Goal: Task Accomplishment & Management: Complete application form

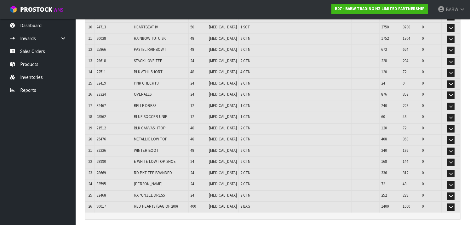
scroll to position [246, 0]
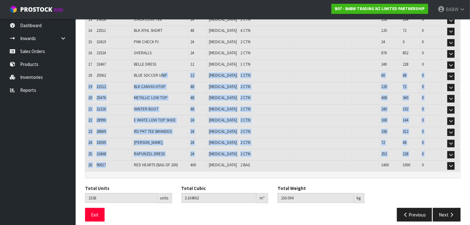
drag, startPoint x: 165, startPoint y: 68, endPoint x: 129, endPoint y: 156, distance: 95.1
click at [129, 156] on table "# Product Code Product Name Quantity Ordered Pick Review Serial No. / Batch No.…" at bounding box center [272, 18] width 375 height 306
click at [129, 160] on td "90017" at bounding box center [114, 165] width 38 height 11
drag, startPoint x: 129, startPoint y: 156, endPoint x: 141, endPoint y: 59, distance: 97.5
click at [142, 46] on table "# Product Code Product Name Quantity Ordered Pick Review Serial No. / Batch No.…" at bounding box center [272, 18] width 375 height 306
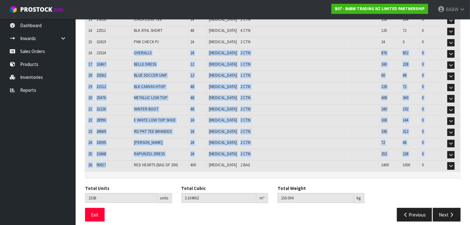
drag, startPoint x: 141, startPoint y: 59, endPoint x: 142, endPoint y: 46, distance: 13.3
click at [142, 48] on td "OVERALLS" at bounding box center [160, 53] width 56 height 11
drag, startPoint x: 133, startPoint y: 70, endPoint x: 128, endPoint y: 152, distance: 82.4
click at [128, 152] on table "# Product Code Product Name Quantity Ordered Pick Review Serial No. / Batch No.…" at bounding box center [272, 18] width 375 height 306
click at [128, 152] on td "32468" at bounding box center [114, 154] width 38 height 11
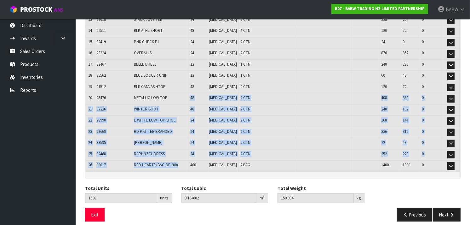
drag, startPoint x: 193, startPoint y: 89, endPoint x: 183, endPoint y: 158, distance: 70.4
click at [183, 158] on table "# Product Code Product Name Quantity Ordered Pick Review Serial No. / Batch No.…" at bounding box center [272, 18] width 375 height 306
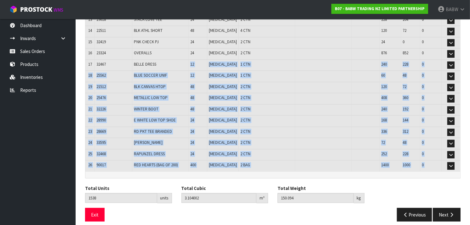
drag, startPoint x: 188, startPoint y: 59, endPoint x: 185, endPoint y: 171, distance: 112.5
click at [185, 171] on div "Lines # Product Code Product Name Quantity Ordered Pick Review Serial No. / Bat…" at bounding box center [273, 16] width 376 height 326
click at [185, 171] on div at bounding box center [272, 174] width 375 height 7
drag, startPoint x: 188, startPoint y: 118, endPoint x: 192, endPoint y: 49, distance: 69.2
click at [192, 49] on div "Lines # Product Code Product Name Quantity Ordered Pick Review Serial No. / Bat…" at bounding box center [273, 16] width 376 height 326
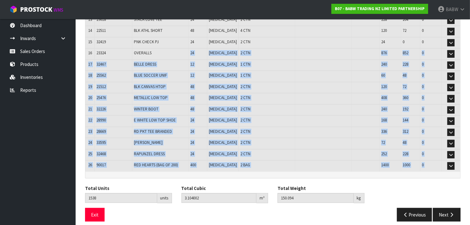
click at [189, 49] on td "OVERALLS" at bounding box center [160, 53] width 56 height 11
drag, startPoint x: 192, startPoint y: 49, endPoint x: 182, endPoint y: 163, distance: 114.8
click at [182, 163] on table "# Product Code Product Name Quantity Ordered Pick Review Serial No. / Batch No.…" at bounding box center [272, 18] width 375 height 306
click at [182, 163] on td "RED HEARTS (BAG OF 200)" at bounding box center [160, 165] width 56 height 11
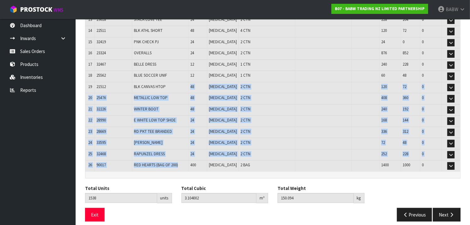
drag, startPoint x: 181, startPoint y: 146, endPoint x: 177, endPoint y: 81, distance: 64.4
click at [177, 81] on table "# Product Code Product Name Quantity Ordered Pick Review Serial No. / Batch No.…" at bounding box center [272, 18] width 375 height 306
click at [177, 82] on td "BLK CANVAS HTOP" at bounding box center [160, 87] width 56 height 11
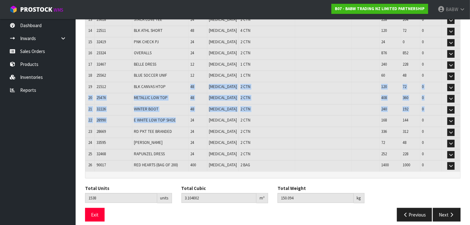
drag, startPoint x: 177, startPoint y: 81, endPoint x: 187, endPoint y: 113, distance: 33.5
click at [187, 113] on table "# Product Code Product Name Quantity Ordered Pick Review Serial No. / Batch No.…" at bounding box center [272, 18] width 375 height 306
click at [187, 115] on td "E WHITE LOW TOP SHOE" at bounding box center [160, 120] width 56 height 11
drag, startPoint x: 187, startPoint y: 113, endPoint x: 188, endPoint y: 71, distance: 42.9
click at [188, 71] on table "# Product Code Product Name Quantity Ordered Pick Review Serial No. / Batch No.…" at bounding box center [272, 18] width 375 height 306
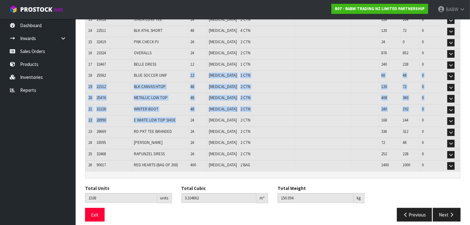
click at [188, 71] on td "BLUE SOCCER UNIF" at bounding box center [160, 76] width 56 height 11
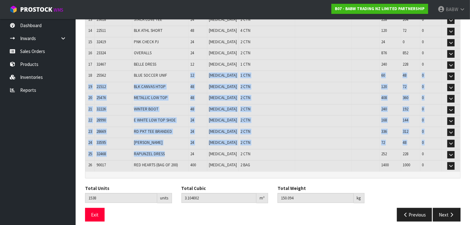
drag, startPoint x: 187, startPoint y: 84, endPoint x: 185, endPoint y: 153, distance: 69.4
click at [185, 153] on table "# Product Code Product Name Quantity Ordered Pick Review Serial No. / Batch No.…" at bounding box center [272, 18] width 375 height 306
click at [185, 153] on td "RAPUNZEL DRESS" at bounding box center [160, 154] width 56 height 11
drag, startPoint x: 185, startPoint y: 153, endPoint x: 177, endPoint y: 62, distance: 90.8
click at [177, 62] on table "# Product Code Product Name Quantity Ordered Pick Review Serial No. / Batch No.…" at bounding box center [272, 18] width 375 height 306
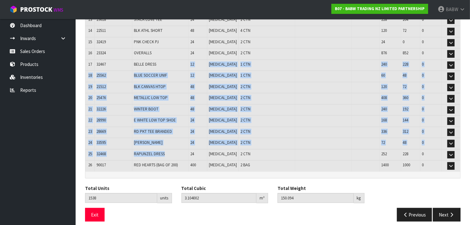
click at [177, 62] on td "BELLE DRESS" at bounding box center [160, 65] width 56 height 11
drag, startPoint x: 172, startPoint y: 101, endPoint x: 174, endPoint y: 159, distance: 58.3
click at [174, 159] on table "# Product Code Product Name Quantity Ordered Pick Review Serial No. / Batch No.…" at bounding box center [272, 18] width 375 height 306
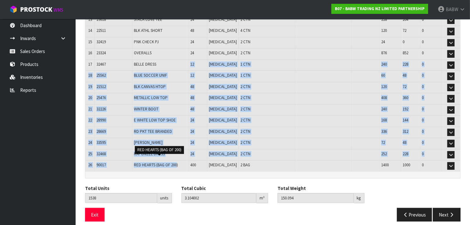
click at [174, 162] on span "RED HEARTS (BAG OF 200)" at bounding box center [156, 164] width 44 height 5
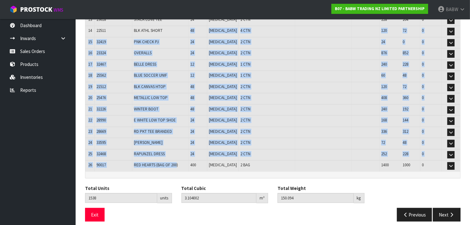
drag, startPoint x: 172, startPoint y: 74, endPoint x: 173, endPoint y: 32, distance: 42.2
click at [173, 32] on table "# Product Code Product Name Quantity Ordered Pick Review Serial No. / Batch No.…" at bounding box center [272, 18] width 375 height 306
click at [173, 32] on td "BLK ATHL SHORT" at bounding box center [160, 31] width 56 height 11
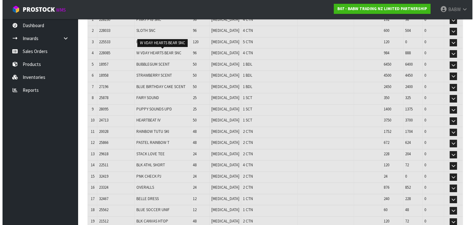
scroll to position [0, 0]
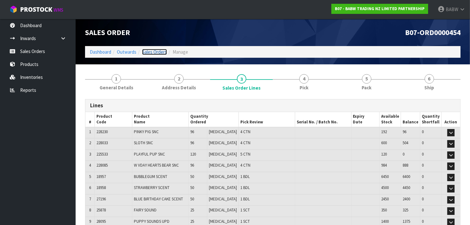
click at [156, 54] on link "Sales Orders" at bounding box center [154, 52] width 25 height 6
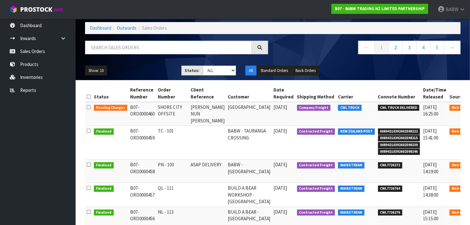
scroll to position [29, 0]
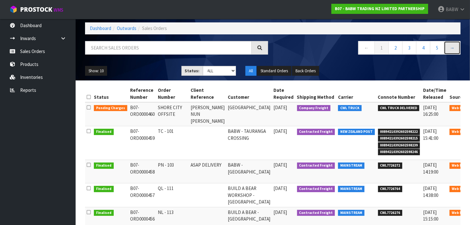
click at [453, 48] on link "→" at bounding box center [452, 48] width 17 height 14
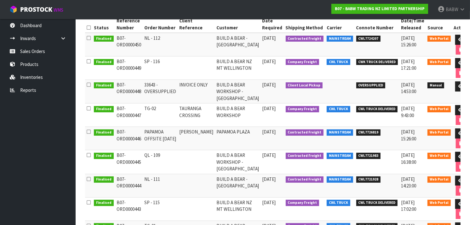
scroll to position [97, 0]
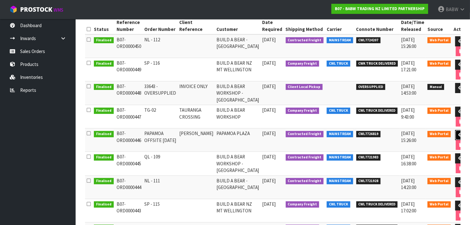
click at [459, 135] on icon at bounding box center [461, 135] width 5 height 4
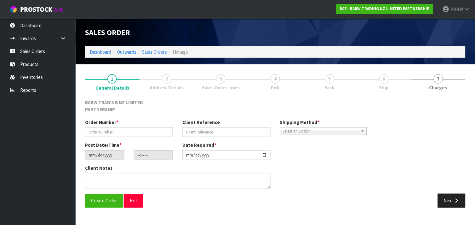
type input "PAPAMOA OFFSITE [DATE]"
type input "[PERSON_NAME]"
type input "[DATE]"
type input "08:05:00.000"
type input "[DATE]"
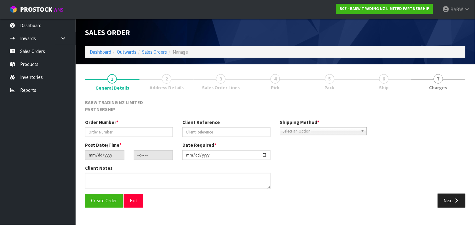
type textarea "CALL [PERSON_NAME] ON ARRIVAL - 027 836 0313"
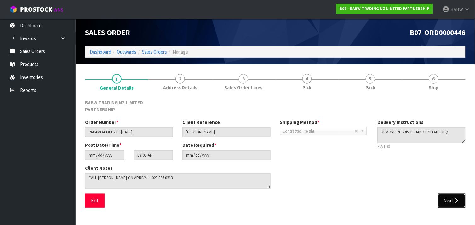
click at [458, 198] on icon "button" at bounding box center [457, 200] width 6 height 5
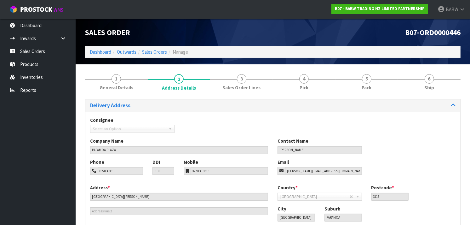
scroll to position [40, 0]
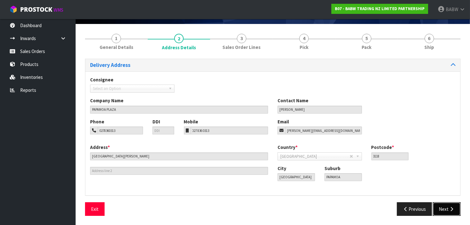
click at [445, 209] on button "Next" at bounding box center [447, 209] width 28 height 14
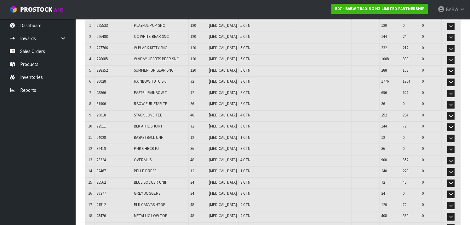
scroll to position [116, 0]
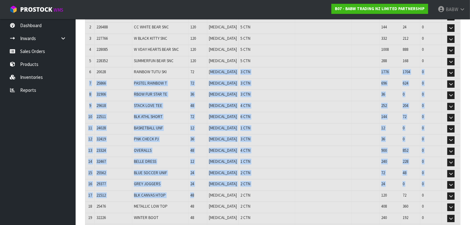
drag, startPoint x: 219, startPoint y: 72, endPoint x: 204, endPoint y: 194, distance: 122.3
click at [204, 194] on table "# Product Code Product Name Quantity Ordered Pick Review Serial No. / Batch No.…" at bounding box center [272, 171] width 375 height 350
click at [204, 194] on td "48" at bounding box center [197, 195] width 19 height 11
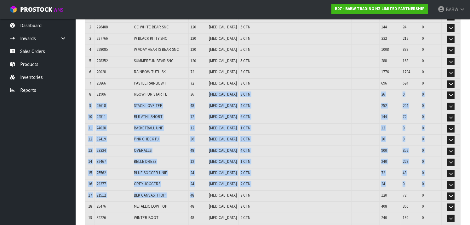
drag, startPoint x: 204, startPoint y: 194, endPoint x: 204, endPoint y: 91, distance: 102.4
click at [204, 91] on table "# Product Code Product Name Quantity Ordered Pick Review Serial No. / Batch No.…" at bounding box center [272, 171] width 375 height 350
click at [199, 174] on td "24" at bounding box center [197, 173] width 19 height 11
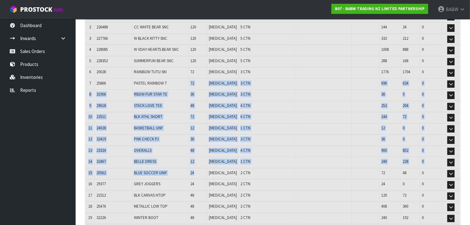
drag, startPoint x: 199, startPoint y: 174, endPoint x: 188, endPoint y: 83, distance: 92.3
click at [188, 83] on table "# Product Code Product Name Quantity Ordered Pick Review Serial No. / Batch No.…" at bounding box center [272, 171] width 375 height 350
click at [188, 83] on td "PASTEL RAINBOW T" at bounding box center [160, 83] width 56 height 11
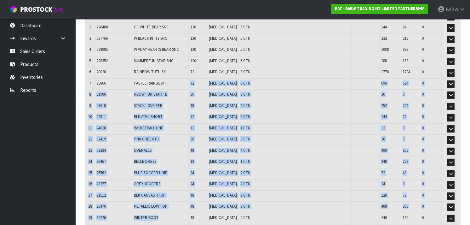
drag, startPoint x: 187, startPoint y: 86, endPoint x: 181, endPoint y: 216, distance: 130.6
click at [181, 216] on table "# Product Code Product Name Quantity Ordered Pick Review Serial No. / Batch No.…" at bounding box center [272, 171] width 375 height 350
click at [181, 216] on td "WINTER BOOT" at bounding box center [160, 218] width 56 height 11
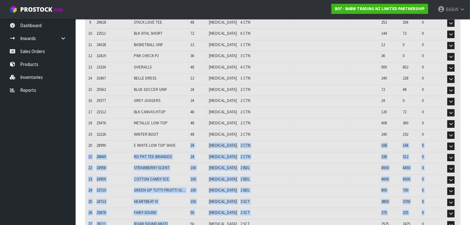
scroll to position [229, 0]
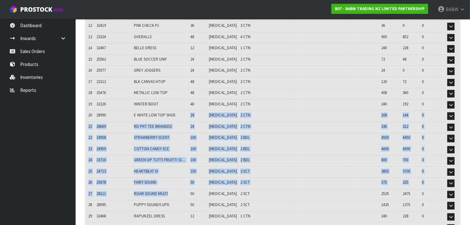
drag, startPoint x: 179, startPoint y: 172, endPoint x: 177, endPoint y: 185, distance: 12.7
click at [177, 185] on table "# Product Code Product Name Quantity Ordered Pick Review Serial No. / Batch No.…" at bounding box center [272, 58] width 375 height 350
click at [177, 189] on td "ROAR SOUND MULTI" at bounding box center [160, 194] width 56 height 11
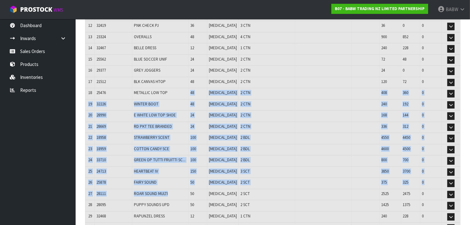
drag, startPoint x: 177, startPoint y: 185, endPoint x: 174, endPoint y: 93, distance: 92.4
click at [174, 93] on table "# Product Code Product Name Quantity Ordered Pick Review Serial No. / Batch No.…" at bounding box center [272, 58] width 375 height 350
click at [174, 93] on td "METALLIC LOW TOP" at bounding box center [160, 93] width 56 height 11
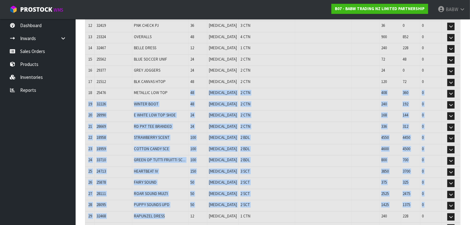
drag, startPoint x: 174, startPoint y: 93, endPoint x: 174, endPoint y: 211, distance: 118.8
click at [174, 211] on table "# Product Code Product Name Quantity Ordered Pick Review Serial No. / Batch No.…" at bounding box center [272, 58] width 375 height 350
click at [174, 211] on td "RAPUNZEL DRESS" at bounding box center [160, 216] width 56 height 11
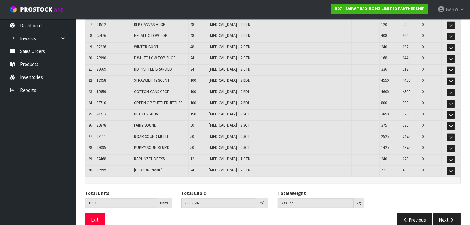
scroll to position [287, 0]
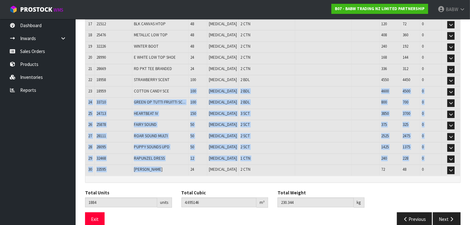
drag, startPoint x: 181, startPoint y: 91, endPoint x: 183, endPoint y: 163, distance: 71.9
click at [183, 163] on table "# Product Code Product Name Quantity Ordered Pick Review Serial No. / Batch No.…" at bounding box center [272, 0] width 375 height 350
click at [183, 164] on td "[PERSON_NAME]" at bounding box center [160, 169] width 56 height 11
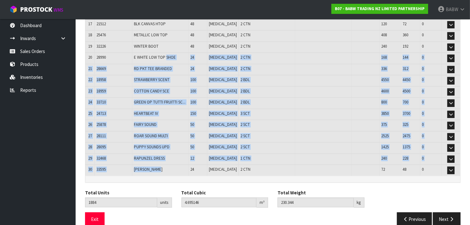
drag, startPoint x: 183, startPoint y: 163, endPoint x: 177, endPoint y: 58, distance: 105.1
click at [177, 58] on table "# Product Code Product Name Quantity Ordered Pick Review Serial No. / Batch No.…" at bounding box center [272, 0] width 375 height 350
click at [177, 58] on td "E WHITE LOW TOP SHOE" at bounding box center [160, 58] width 56 height 11
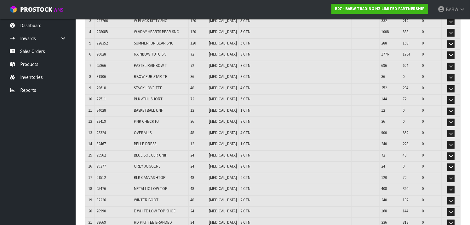
scroll to position [124, 0]
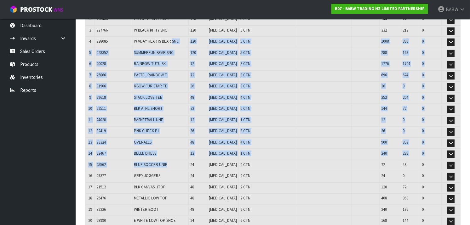
drag, startPoint x: 176, startPoint y: 48, endPoint x: 183, endPoint y: 164, distance: 115.9
click at [183, 164] on table "# Product Code Product Name Quantity Ordered Pick Review Serial No. / Batch No.…" at bounding box center [272, 163] width 375 height 350
click at [183, 164] on td "BLUE SOCCER UNIF" at bounding box center [160, 165] width 56 height 11
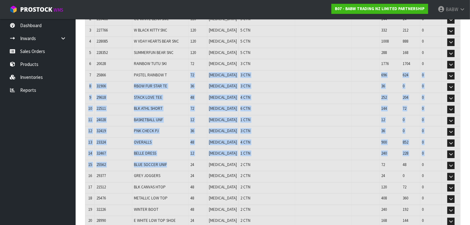
drag, startPoint x: 183, startPoint y: 164, endPoint x: 181, endPoint y: 70, distance: 93.6
click at [181, 70] on table "# Product Code Product Name Quantity Ordered Pick Review Serial No. / Batch No.…" at bounding box center [272, 163] width 375 height 350
click at [181, 70] on td "PASTEL RAINBOW T" at bounding box center [160, 75] width 56 height 11
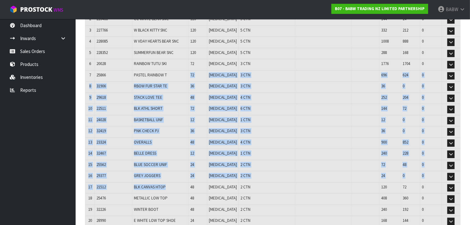
drag, startPoint x: 181, startPoint y: 70, endPoint x: 174, endPoint y: 181, distance: 110.8
click at [174, 181] on table "# Product Code Product Name Quantity Ordered Pick Review Serial No. / Batch No.…" at bounding box center [272, 163] width 375 height 350
click at [174, 182] on td "BLK CANVAS HTOP" at bounding box center [160, 187] width 56 height 11
drag, startPoint x: 174, startPoint y: 181, endPoint x: 181, endPoint y: 67, distance: 113.9
click at [181, 67] on table "# Product Code Product Name Quantity Ordered Pick Review Serial No. / Batch No.…" at bounding box center [272, 163] width 375 height 350
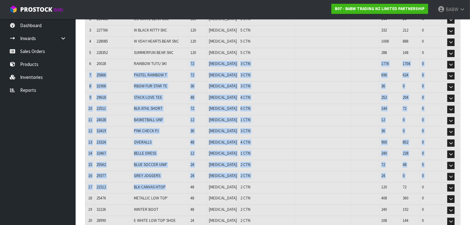
click at [181, 67] on td "RAINBOW TUTU SKI" at bounding box center [160, 64] width 56 height 11
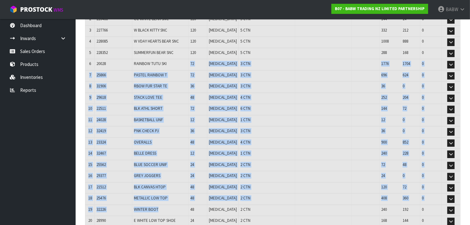
drag, startPoint x: 168, startPoint y: 109, endPoint x: 169, endPoint y: 213, distance: 103.7
click at [169, 213] on table "# Product Code Product Name Quantity Ordered Pick Review Serial No. / Batch No.…" at bounding box center [272, 163] width 375 height 350
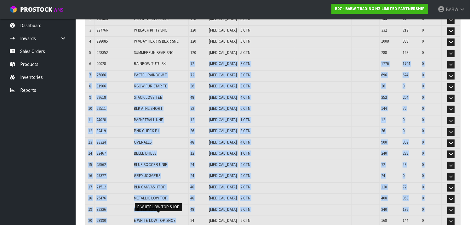
click at [169, 217] on span "E WHITE LOW TOP SHOE" at bounding box center [155, 219] width 42 height 5
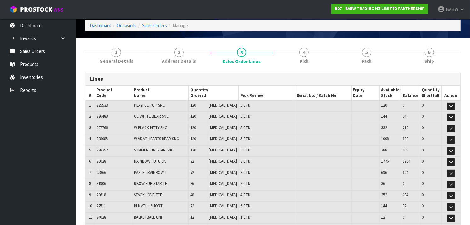
scroll to position [0, 0]
